Goal: Find contact information: Find contact information

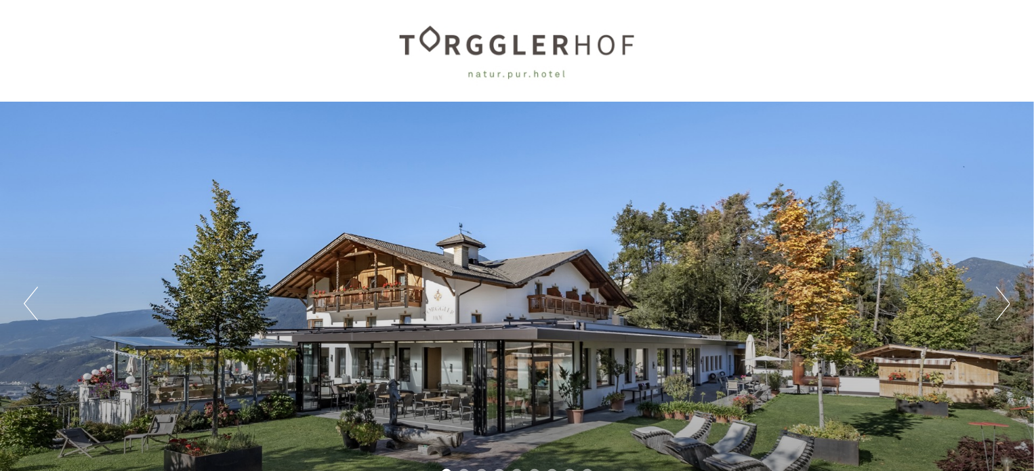
click at [1002, 296] on button "Next" at bounding box center [1003, 304] width 14 height 34
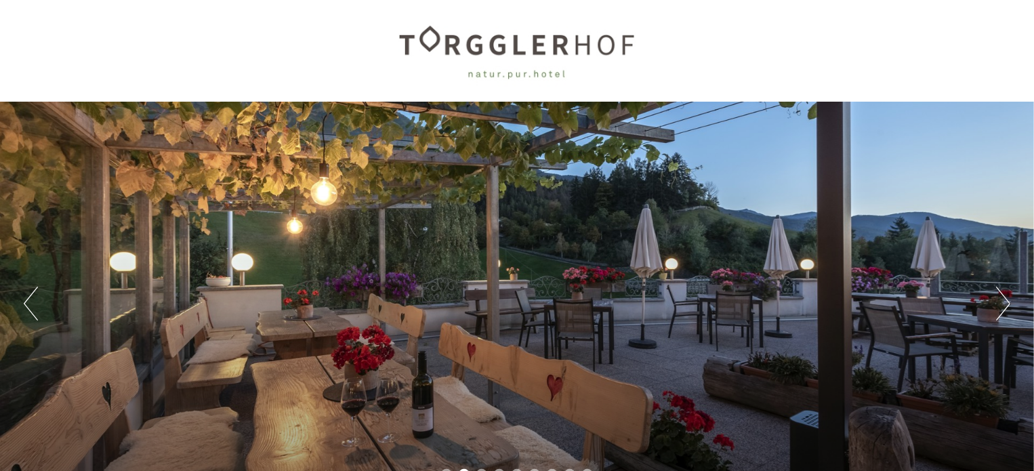
click at [1002, 296] on button "Next" at bounding box center [1003, 304] width 14 height 34
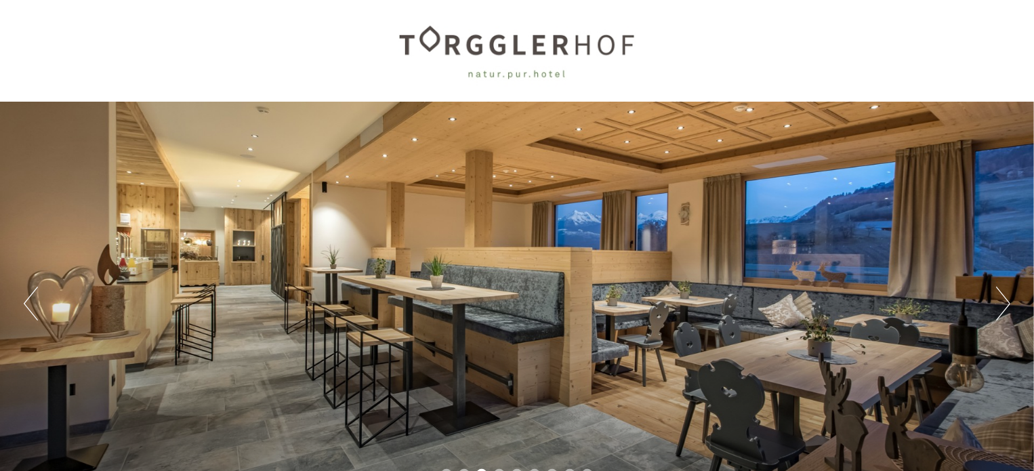
click at [1002, 296] on button "Next" at bounding box center [1003, 304] width 14 height 34
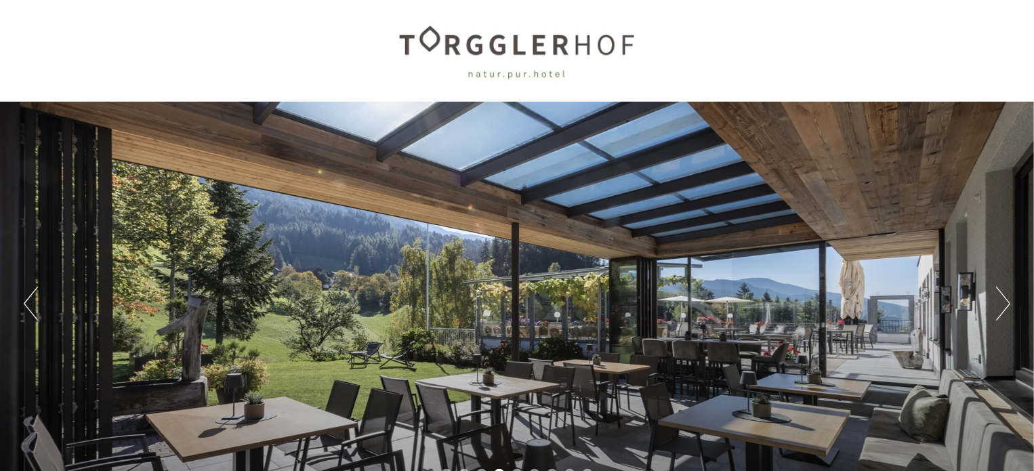
click at [1002, 296] on button "Next" at bounding box center [1003, 304] width 14 height 34
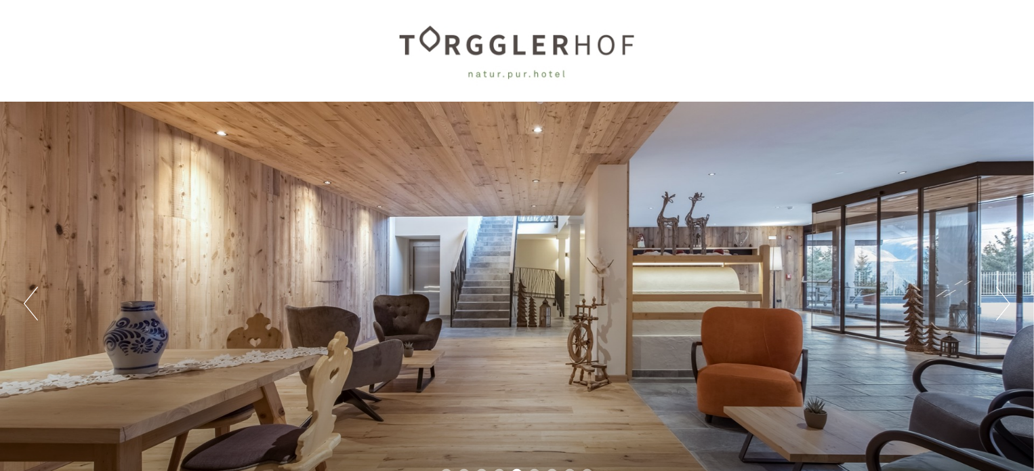
click at [1002, 296] on button "Next" at bounding box center [1003, 304] width 14 height 34
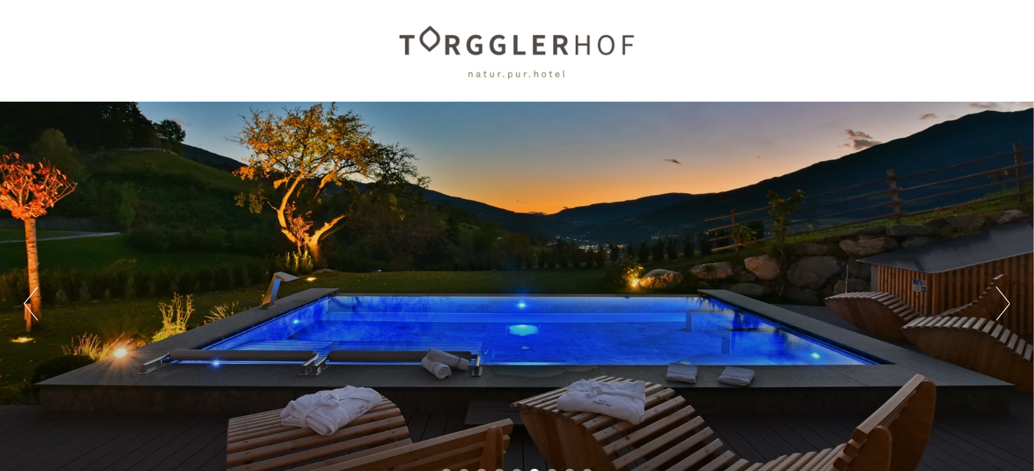
click at [1002, 296] on button "Next" at bounding box center [1003, 304] width 14 height 34
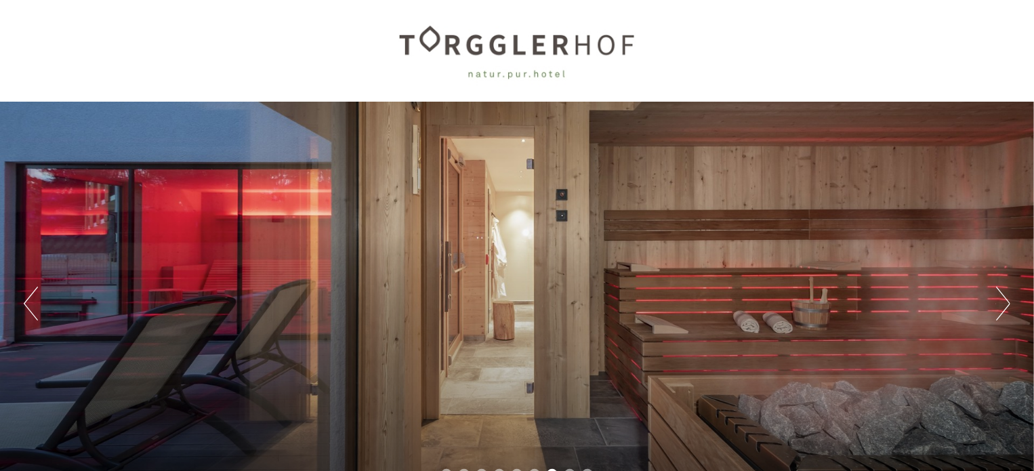
click at [1002, 296] on button "Next" at bounding box center [1003, 304] width 14 height 34
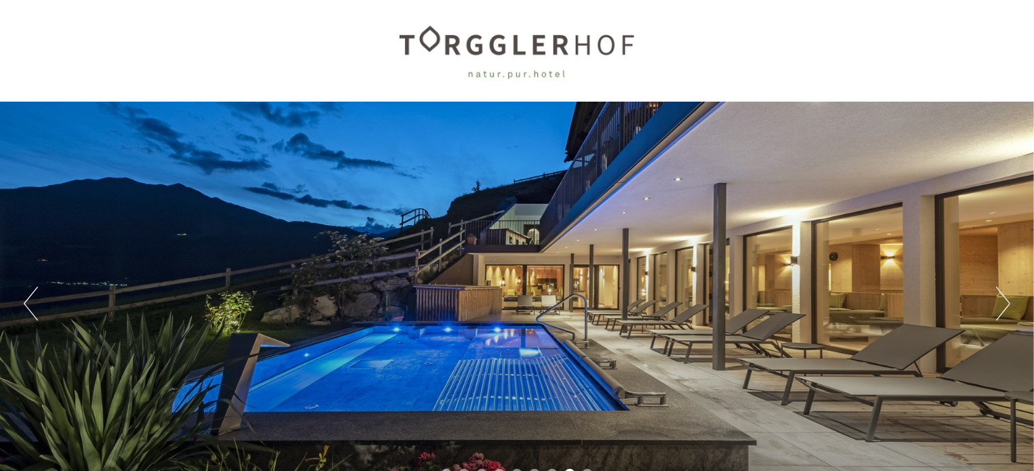
click at [1002, 296] on button "Next" at bounding box center [1003, 304] width 14 height 34
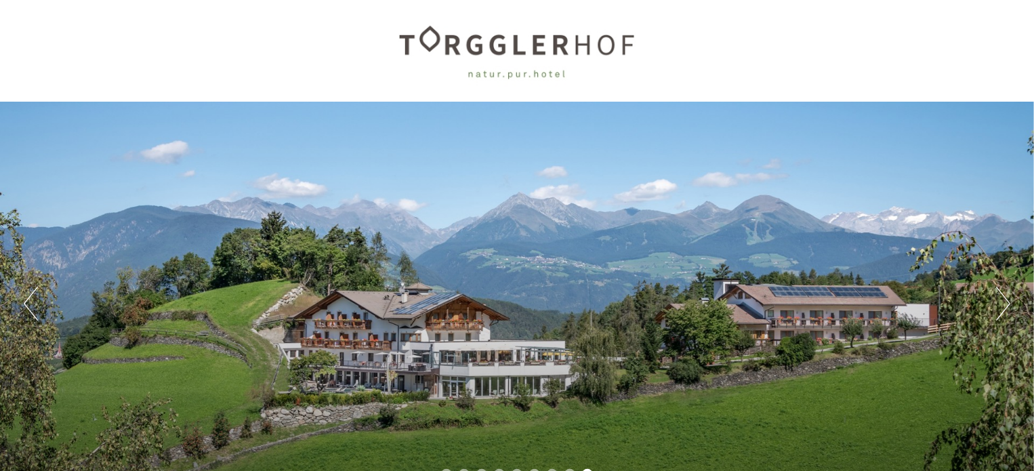
click at [1002, 296] on button "Next" at bounding box center [1003, 304] width 14 height 34
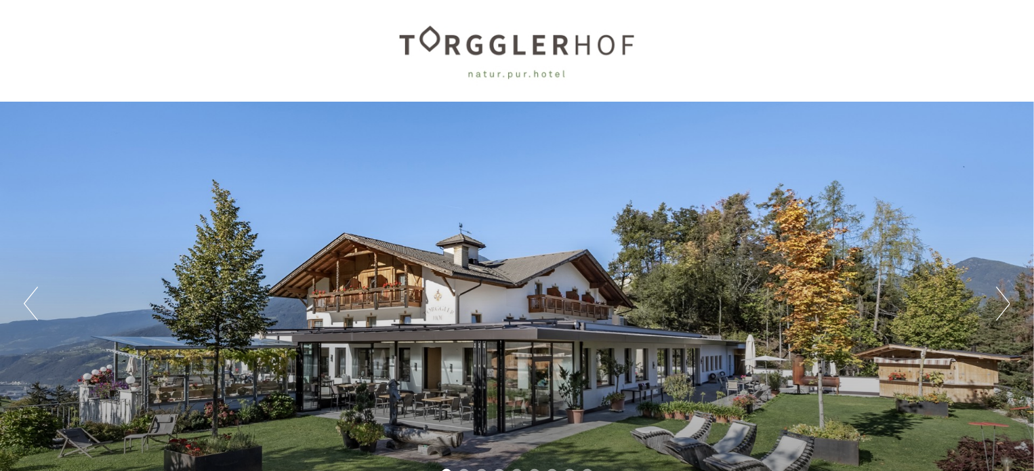
click at [1002, 296] on button "Next" at bounding box center [1003, 304] width 14 height 34
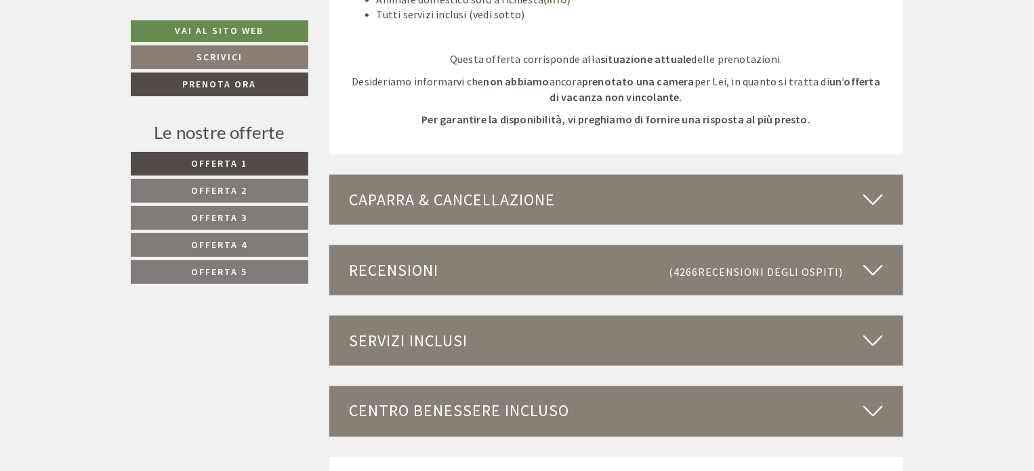
scroll to position [3483, 0]
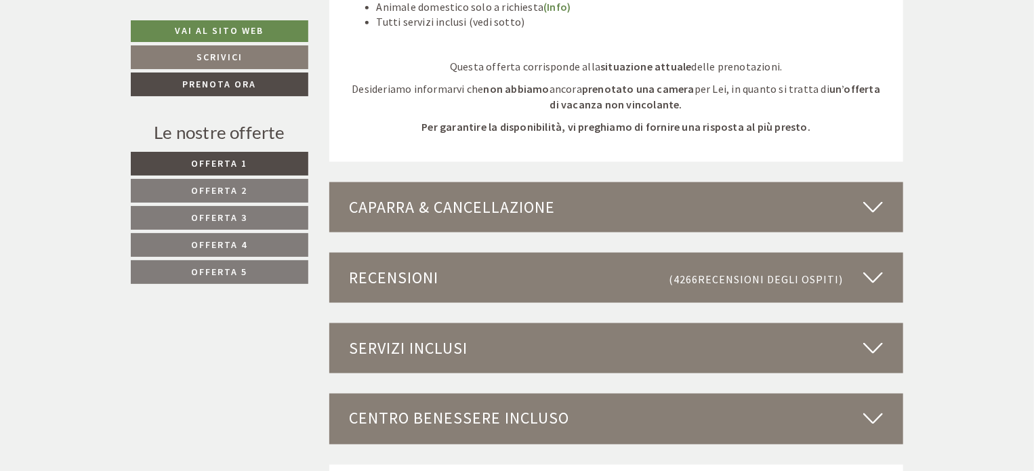
click at [873, 354] on icon at bounding box center [873, 348] width 20 height 23
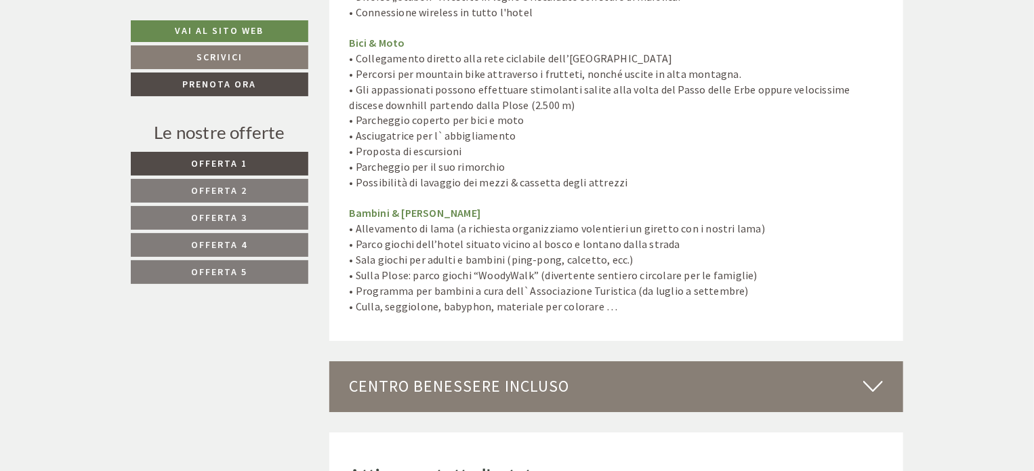
scroll to position [4655, 0]
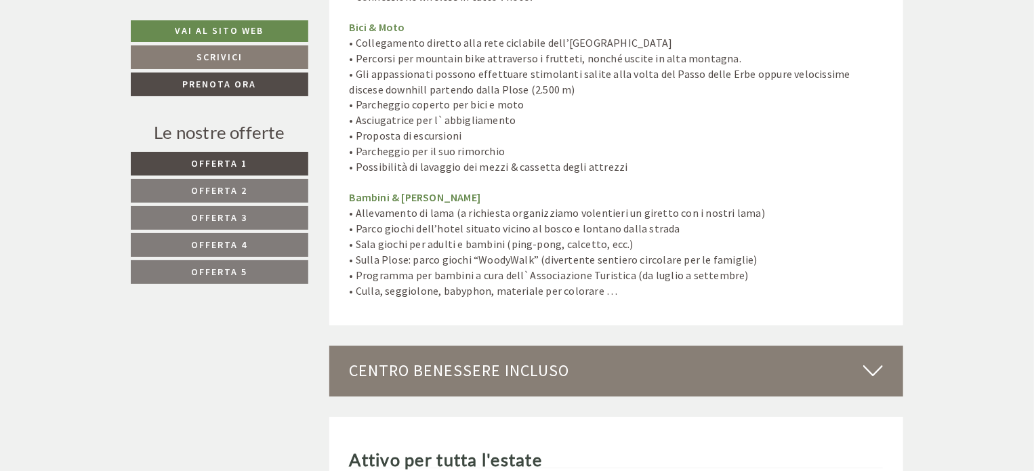
click at [878, 359] on icon at bounding box center [873, 370] width 20 height 23
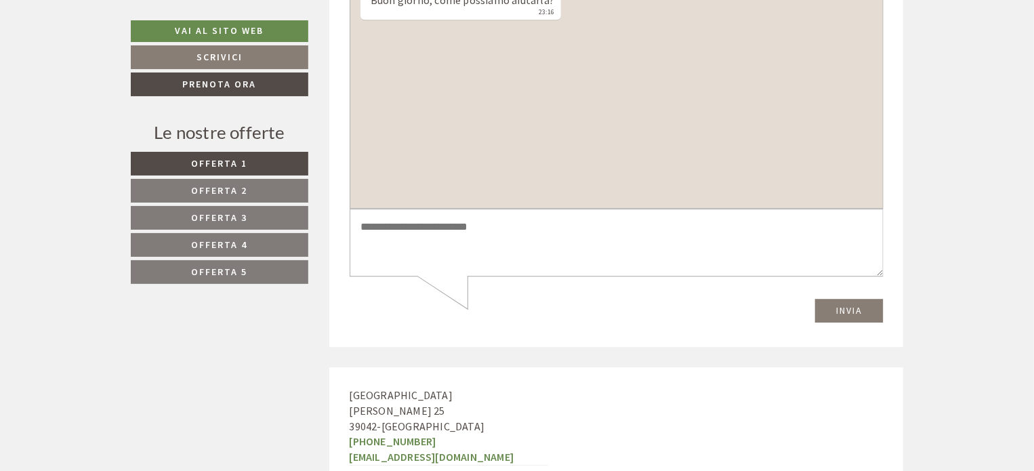
scroll to position [6988, 0]
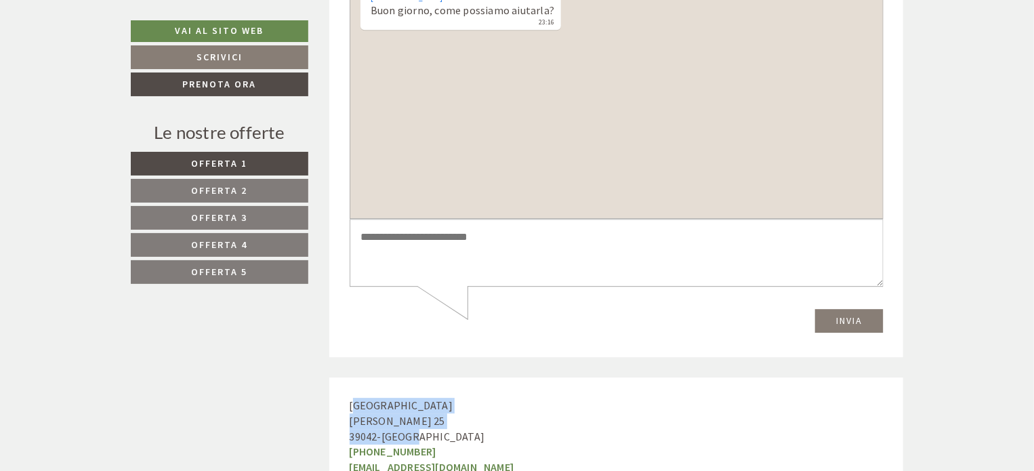
drag, startPoint x: 354, startPoint y: 376, endPoint x: 425, endPoint y: 413, distance: 80.6
drag, startPoint x: 352, startPoint y: 375, endPoint x: 429, endPoint y: 404, distance: 83.2
copy div "Hotel Torgglerhof Oberkarnol 25 39042 - Brixen"
